Goal: Task Accomplishment & Management: Complete application form

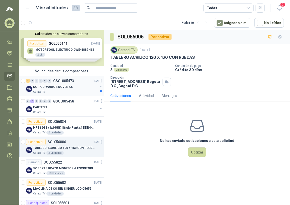
click at [55, 89] on div "DC-PDO-VARIOS NOVENAS" at bounding box center [65, 87] width 65 height 6
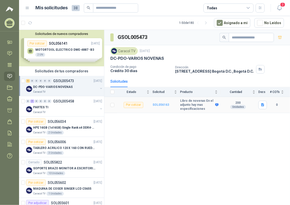
click at [166, 105] on b "SOL056163" at bounding box center [161, 105] width 17 height 4
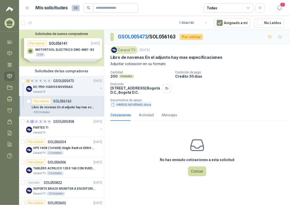
click at [131, 103] on button "VARIOS NOVENAS.docx" at bounding box center [131, 104] width 41 height 5
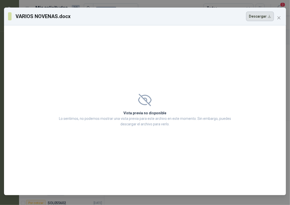
click at [261, 15] on button "Descargar" at bounding box center [260, 17] width 28 height 10
click at [263, 32] on div "Vista previa no disponible Lo sentimos, no podemos mostrar una vista previa par…" at bounding box center [145, 110] width 282 height 170
click at [284, 18] on div "VARIOS NOVENAS.docx Descargar" at bounding box center [145, 17] width 282 height 18
click at [280, 17] on icon "close" at bounding box center [279, 18] width 4 height 4
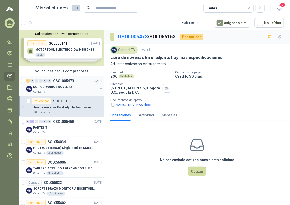
click at [68, 86] on p "DC-PDO-VARIOS NOVENAS" at bounding box center [52, 87] width 39 height 5
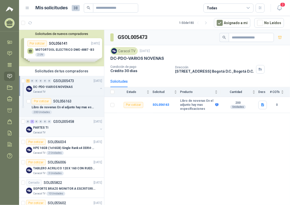
click at [57, 128] on div "PARTES TI" at bounding box center [65, 128] width 65 height 6
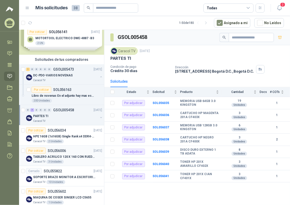
scroll to position [23, 0]
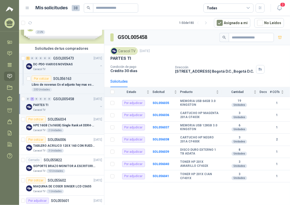
click at [73, 118] on div "Por cotizar SOL056034 15/09/25" at bounding box center [64, 119] width 76 height 6
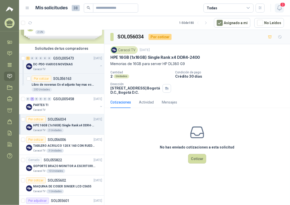
click at [279, 7] on icon "button" at bounding box center [280, 8] width 6 height 6
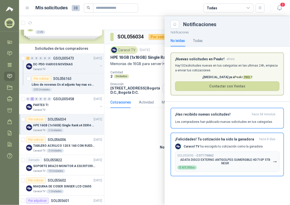
click at [132, 149] on div at bounding box center [154, 110] width 271 height 189
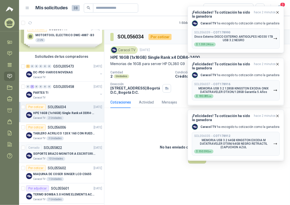
scroll to position [23, 0]
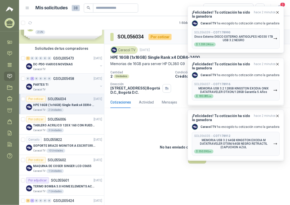
click at [66, 83] on div "PARTES TI" at bounding box center [65, 85] width 65 height 6
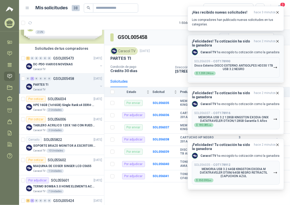
click at [222, 65] on p "Disco Externo DISCO EXTERNO ANTIGOLPES HD330 1TB USB 3.2 NEGRO" at bounding box center [233, 67] width 79 height 7
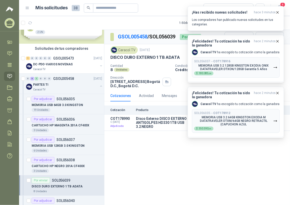
drag, startPoint x: 165, startPoint y: 180, endPoint x: 177, endPoint y: 173, distance: 13.7
click at [165, 180] on div "GSOL005458 / SOL056039 Por enviar En tránsito Entregado Caracol TV 15 sept, 202…" at bounding box center [197, 118] width 186 height 177
click at [158, 127] on p "Disco Externo DISCO EXTERNO ANTIGOLPES HD330 1TB USB 3.2 NEGRO" at bounding box center [165, 123] width 58 height 12
click at [174, 162] on div "GSOL005458 / SOL056039 Por enviar En tránsito Entregado Caracol TV 15 sept, 202…" at bounding box center [197, 118] width 186 height 177
click at [223, 118] on p "MEMORIA USB 3.2 64GB KINGSTON EXODIA M DATATRAVELER DTXM/64GB NEGRO RETRACTIL (…" at bounding box center [233, 121] width 79 height 11
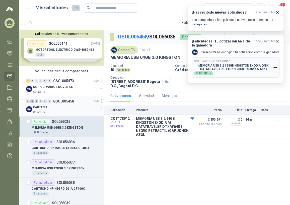
click at [59, 109] on div "PARTES TI" at bounding box center [65, 107] width 65 height 6
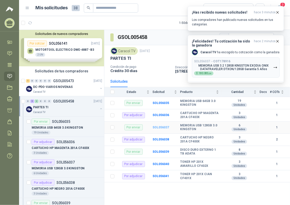
click at [162, 128] on b "SOL056037" at bounding box center [161, 128] width 17 height 4
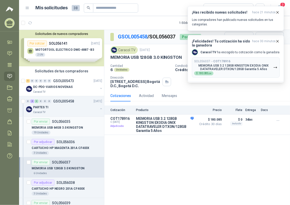
click at [66, 128] on p "MEMORIA USB 64GB 3.0 KINGSTON" at bounding box center [57, 127] width 51 height 5
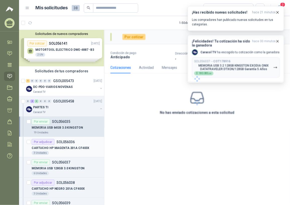
click at [65, 146] on p "CARTUCHO HP MAGENTA 201A CF403X" at bounding box center [61, 148] width 58 height 5
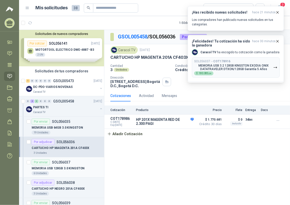
click at [76, 168] on p "MEMORIA USB 128GB 3.0 KINGSTON" at bounding box center [58, 168] width 53 height 5
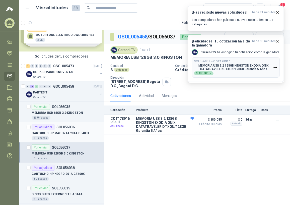
scroll to position [23, 0]
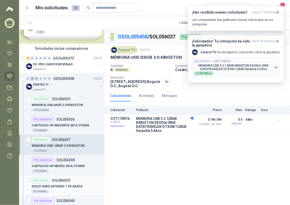
click at [64, 181] on p "SOL056039" at bounding box center [61, 181] width 18 height 4
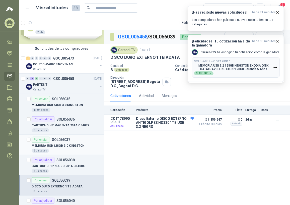
click at [58, 143] on p "MEMORIA USB 128GB 3.0 KINGSTON" at bounding box center [58, 145] width 53 height 5
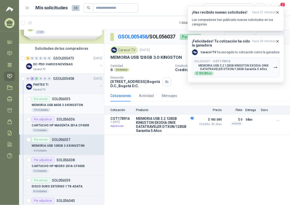
click at [68, 105] on p "MEMORIA USB 64GB 3.0 KINGSTON" at bounding box center [57, 105] width 51 height 5
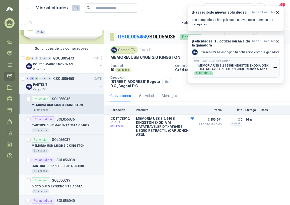
drag, startPoint x: 63, startPoint y: 182, endPoint x: 79, endPoint y: 180, distance: 16.0
click at [64, 182] on div "Por enviar SOL056039" at bounding box center [51, 180] width 39 height 6
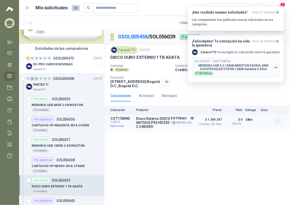
click at [281, 122] on button "button" at bounding box center [278, 121] width 8 height 8
click at [256, 152] on div "GSOL005458 / SOL056039 Por enviar En tránsito Entregado Caracol TV 15 sept, 202…" at bounding box center [197, 118] width 186 height 177
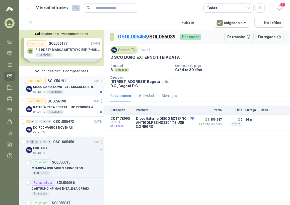
click at [64, 83] on div "Por cotizar SOL056191" at bounding box center [46, 81] width 40 height 6
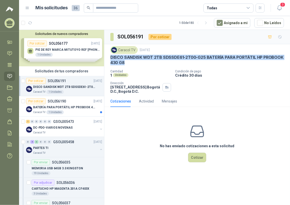
drag, startPoint x: 110, startPoint y: 56, endPoint x: 127, endPoint y: 64, distance: 18.9
click at [127, 64] on p "DISCO SANDISK WDT 2TB SDSSDE61-2T00-G25 BATERÍA PARA PORTÁTIL HP PROBOOK 430 G8" at bounding box center [198, 60] width 174 height 11
copy p "DISCO SANDISK WDT 2TB SDSSDE61-2T00-G25 BATERÍA PARA PORTÁTIL HP PROBOOK 430 G8"
click at [67, 105] on p "BATERÍA PARA PORTÁTIL HP PROBOOK 430 G8" at bounding box center [64, 107] width 63 height 5
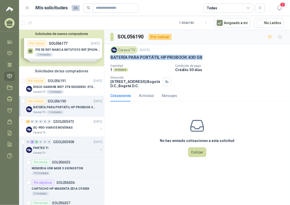
drag, startPoint x: 109, startPoint y: 57, endPoint x: 201, endPoint y: 57, distance: 91.7
click at [201, 57] on div "Caracol TV 16 sept, 2025 BATERÍA PARA PORTÁTIL HP PROBOOK 430 G8 Cantidad 1 Uni…" at bounding box center [197, 67] width 186 height 46
copy p "BATERÍA PARA PORTÁTIL HP PROBOOK 430 G8"
click at [200, 151] on button "Cotizar" at bounding box center [197, 152] width 18 height 10
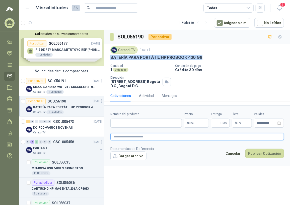
click at [125, 137] on textarea at bounding box center [198, 136] width 174 height 7
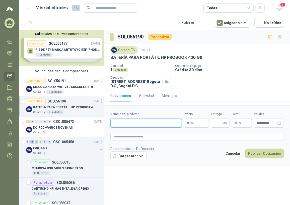
click at [118, 124] on input "Nombre del producto" at bounding box center [147, 123] width 72 height 9
paste input "**********"
type input "**********"
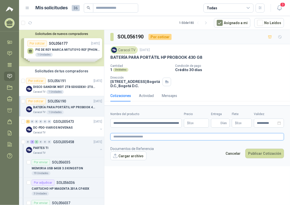
click at [123, 137] on textarea at bounding box center [198, 136] width 174 height 7
type textarea "*"
type textarea "**"
type textarea "***"
type textarea "****"
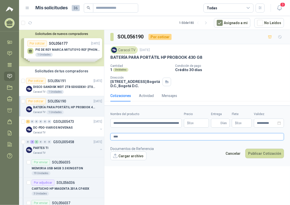
type textarea "****"
paste textarea "**********"
click at [151, 138] on textarea "**********" at bounding box center [198, 136] width 174 height 7
type textarea "**********"
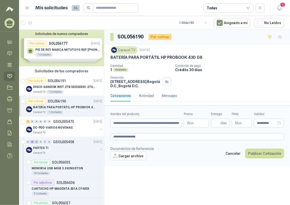
click at [199, 122] on p "$ 0 ,00" at bounding box center [196, 123] width 25 height 9
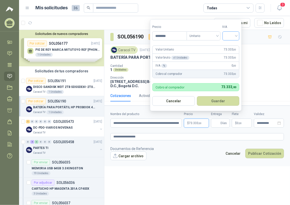
type input "********"
click at [235, 33] on input "search" at bounding box center [231, 36] width 11 height 8
click at [230, 47] on div "19%" at bounding box center [232, 47] width 9 height 6
click at [222, 100] on button "Guardar" at bounding box center [219, 101] width 43 height 10
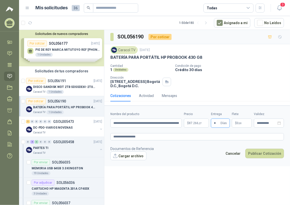
type input "*"
click at [170, 157] on footer "Documentos de Referencia Cargar archivo Cancelar Publicar Cotización" at bounding box center [198, 153] width 174 height 15
click at [252, 152] on button "Publicar Cotización" at bounding box center [265, 154] width 39 height 10
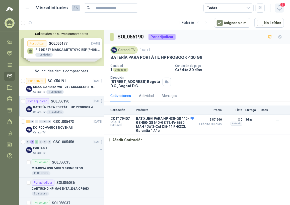
click at [280, 5] on icon "button" at bounding box center [280, 8] width 6 height 6
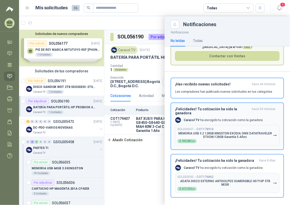
scroll to position [34, 0]
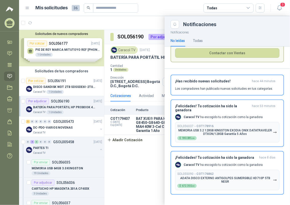
click at [126, 178] on div at bounding box center [154, 110] width 271 height 189
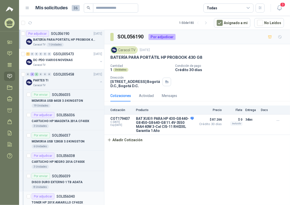
scroll to position [91, 0]
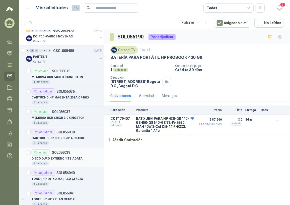
drag, startPoint x: 67, startPoint y: 156, endPoint x: 88, endPoint y: 151, distance: 21.5
click at [67, 156] on p "DISCO DURO EXTERNO 1 TB ADATA" at bounding box center [57, 158] width 51 height 5
